Goal: Task Accomplishment & Management: Use online tool/utility

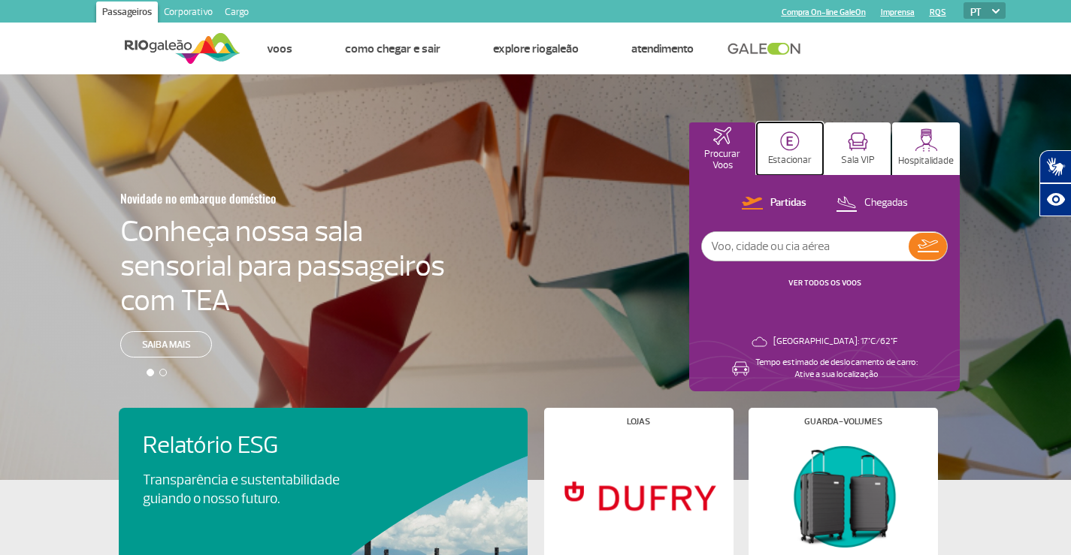
click at [794, 151] on button "Estacionar" at bounding box center [790, 148] width 66 height 53
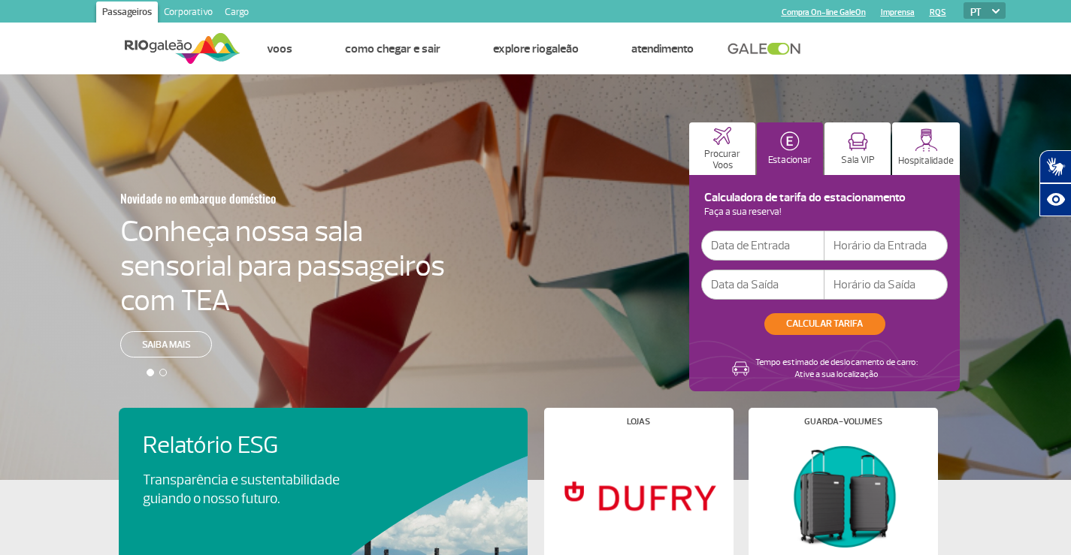
click at [758, 242] on input "text" at bounding box center [762, 246] width 123 height 30
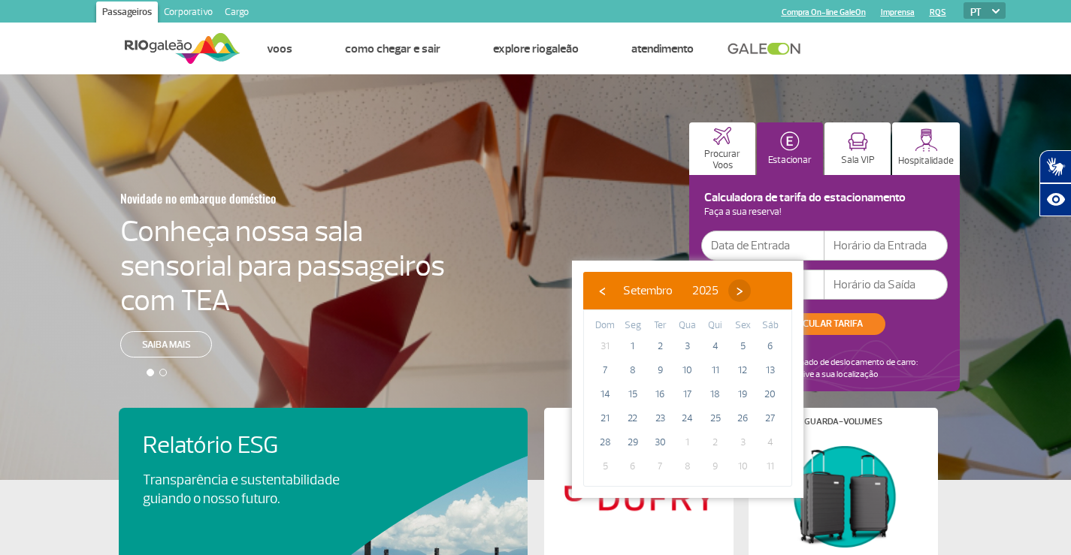
click at [751, 288] on span "›" at bounding box center [739, 291] width 23 height 23
click at [742, 291] on span "›" at bounding box center [730, 291] width 23 height 23
drag, startPoint x: 651, startPoint y: 408, endPoint x: 658, endPoint y: 418, distance: 11.9
click at [657, 418] on span "18" at bounding box center [660, 419] width 24 height 24
type input "[DATE]"
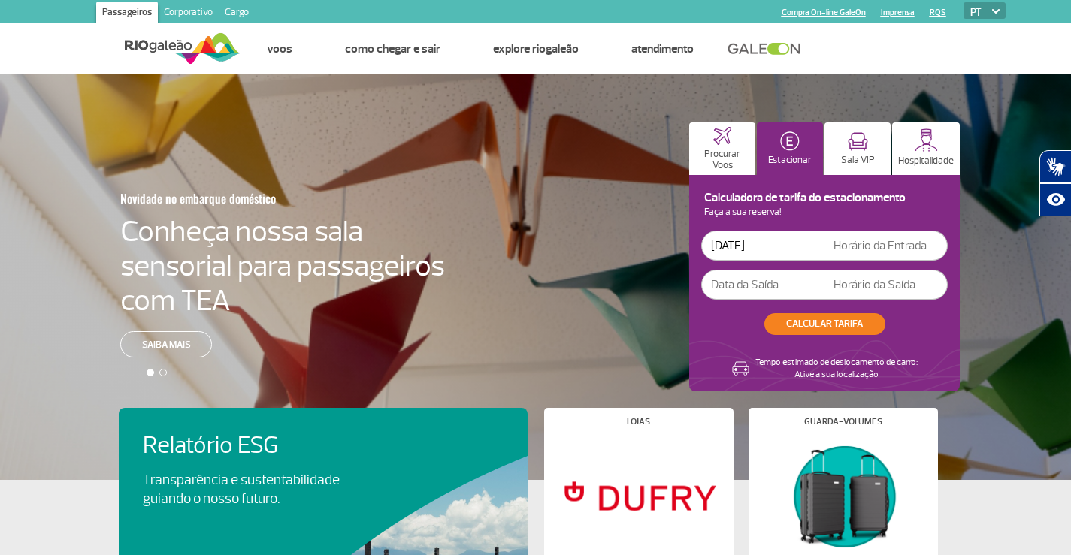
click at [842, 249] on input "text" at bounding box center [885, 246] width 123 height 30
type input "14:00"
click at [780, 277] on input "text" at bounding box center [762, 285] width 123 height 30
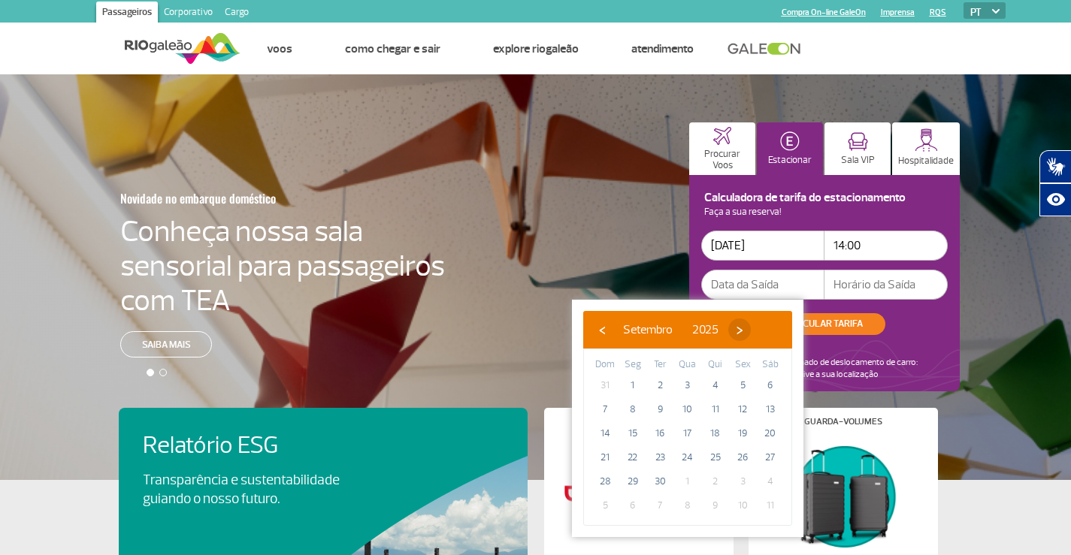
click at [751, 334] on span "›" at bounding box center [739, 330] width 23 height 23
click at [742, 334] on span "›" at bounding box center [730, 330] width 23 height 23
click at [753, 334] on span "›" at bounding box center [741, 330] width 23 height 23
click at [605, 325] on span "‹" at bounding box center [602, 330] width 23 height 23
click at [753, 328] on span "›" at bounding box center [741, 330] width 23 height 23
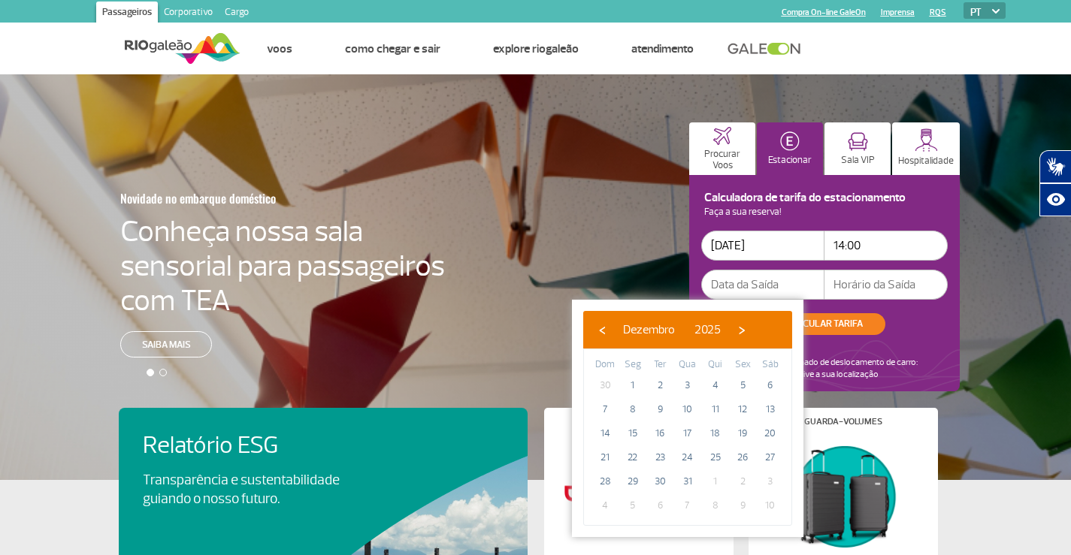
click at [792, 281] on input "text" at bounding box center [762, 285] width 123 height 30
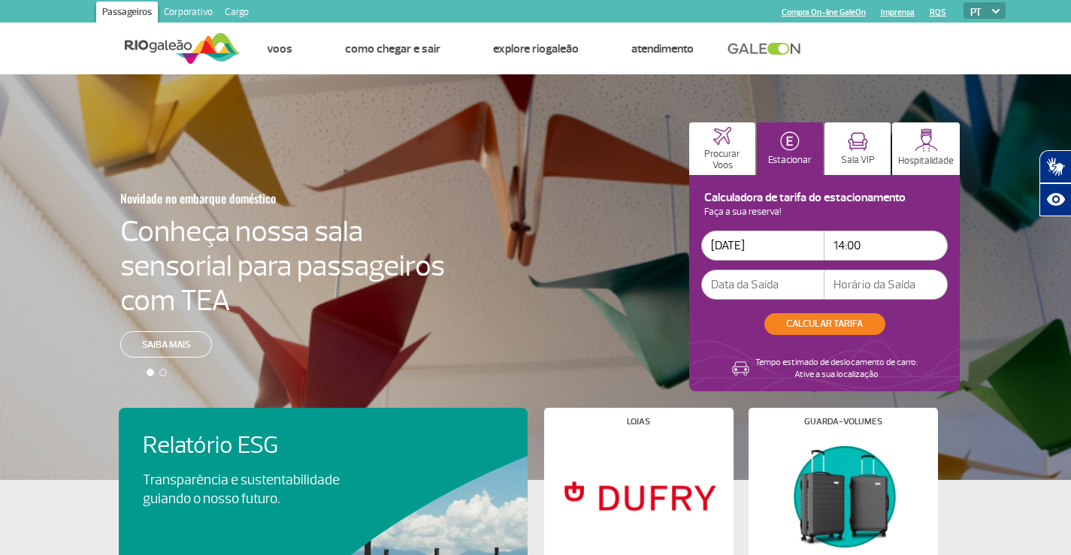
click at [792, 281] on input "text" at bounding box center [762, 285] width 123 height 30
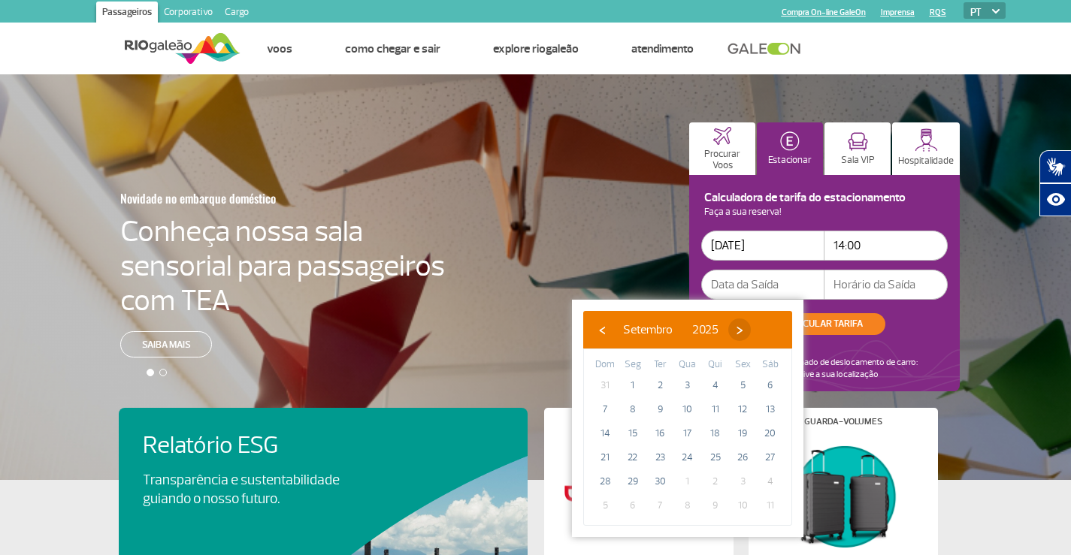
click at [751, 334] on span "›" at bounding box center [739, 330] width 23 height 23
click at [742, 334] on span "›" at bounding box center [730, 330] width 23 height 23
click at [753, 334] on span "›" at bounding box center [741, 330] width 23 height 23
click at [635, 380] on span "1" at bounding box center [633, 385] width 24 height 24
type input "[DATE]"
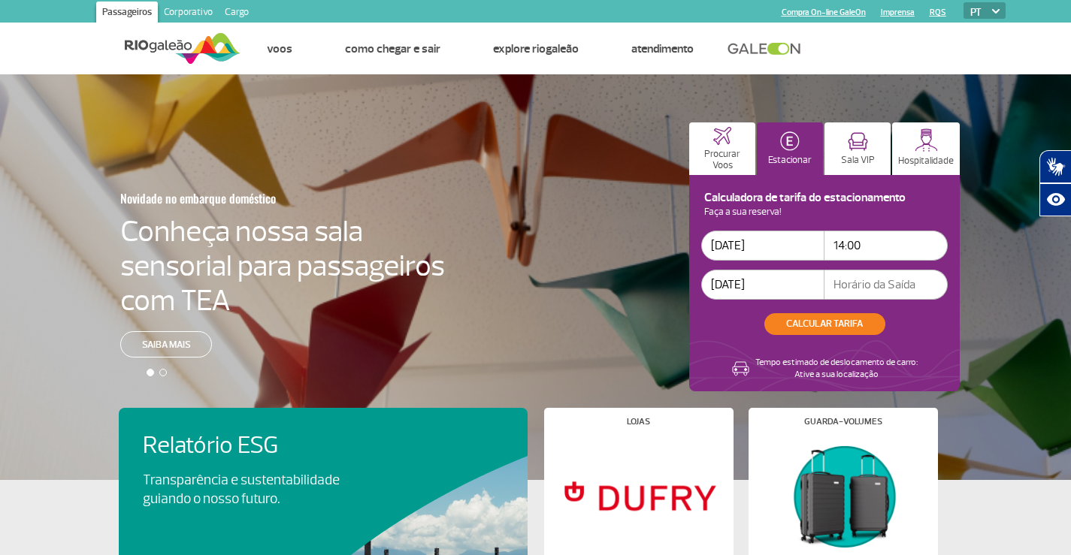
click at [864, 281] on input "text" at bounding box center [885, 285] width 123 height 30
type input "14:00"
click at [824, 319] on button "CALCULAR TARIFA" at bounding box center [824, 324] width 121 height 22
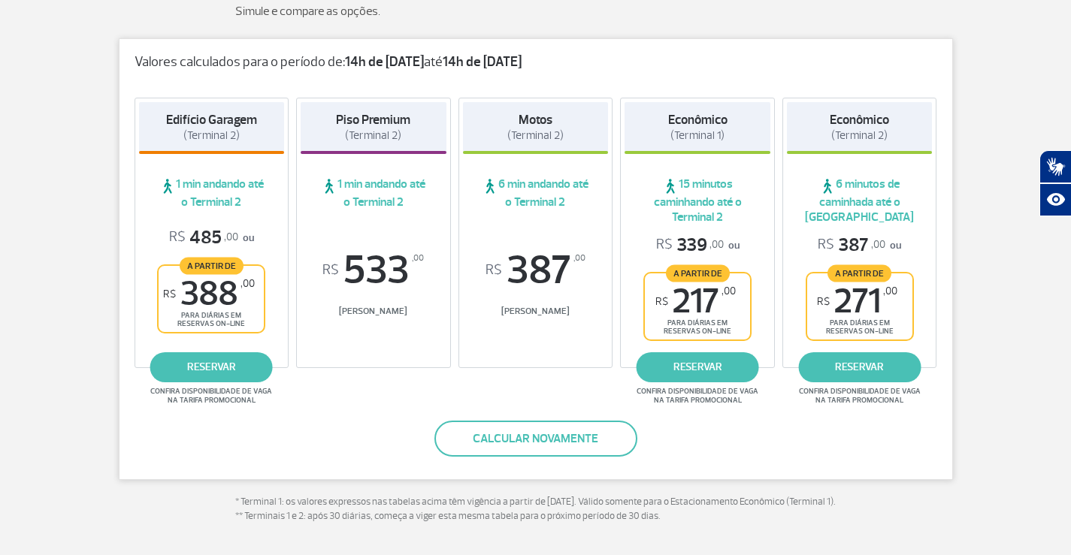
scroll to position [225, 0]
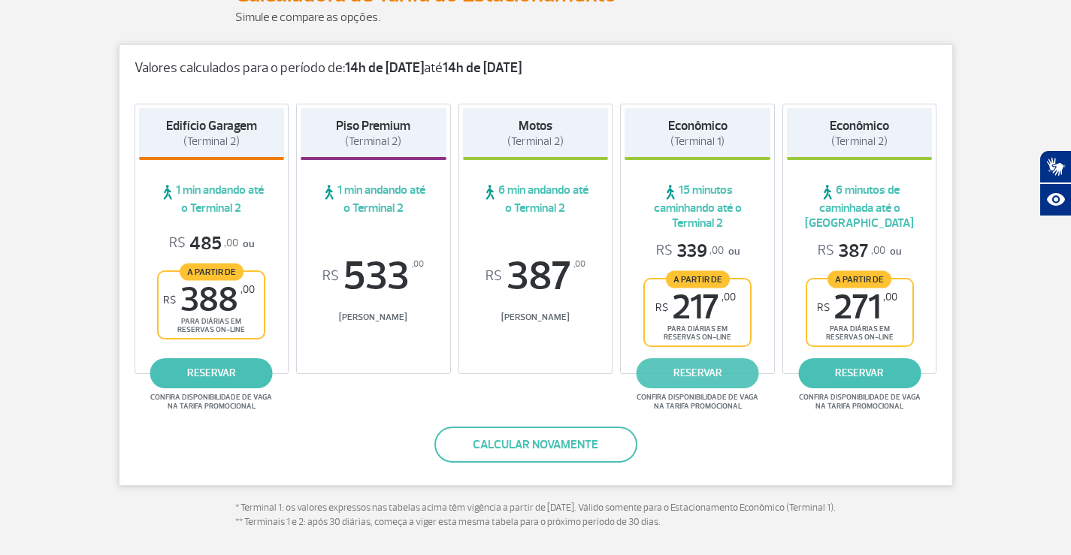
click at [682, 384] on link "reservar" at bounding box center [697, 373] width 122 height 30
